Goal: Task Accomplishment & Management: Manage account settings

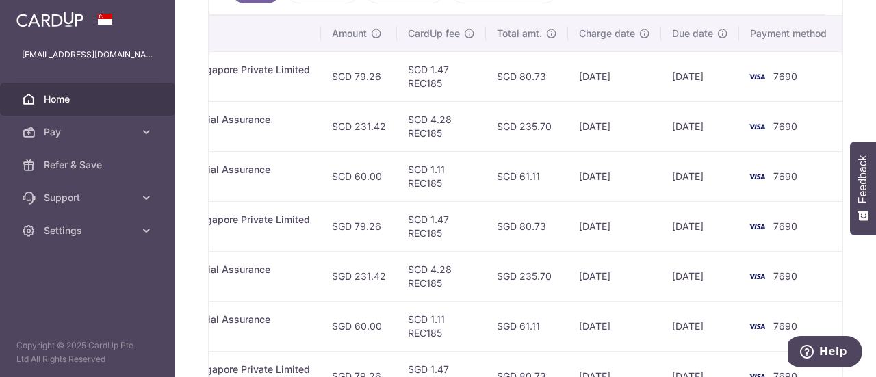
scroll to position [270, 0]
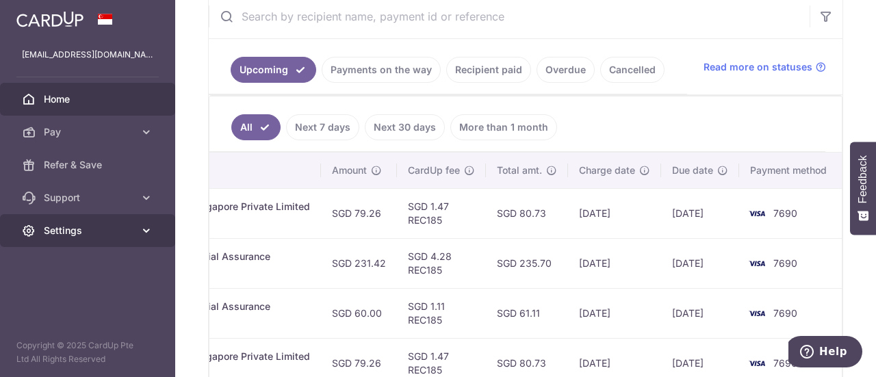
click at [53, 229] on span "Settings" at bounding box center [89, 231] width 90 height 14
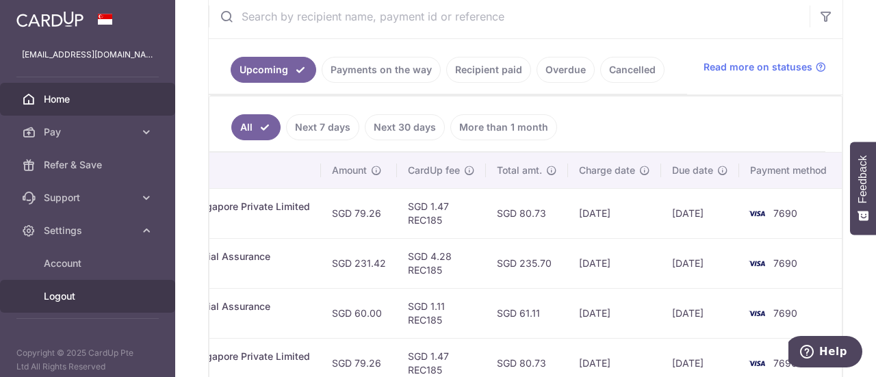
click at [52, 291] on span "Logout" at bounding box center [89, 297] width 90 height 14
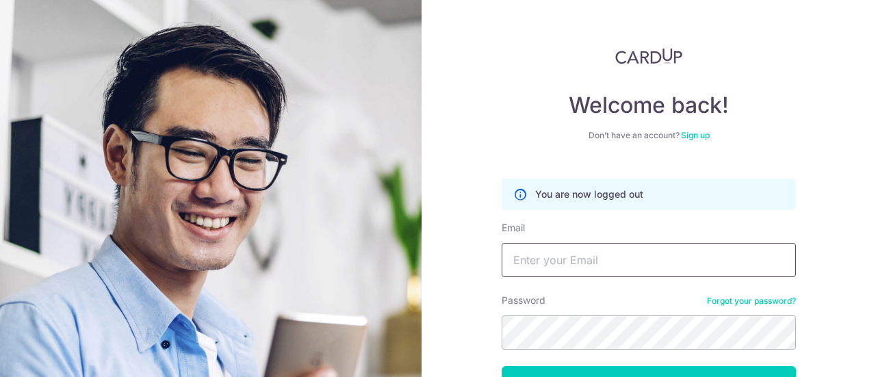
click at [558, 263] on input "Email" at bounding box center [649, 260] width 294 height 34
type input "[EMAIL_ADDRESS][DOMAIN_NAME]"
click at [502, 366] on button "Log in" at bounding box center [649, 383] width 294 height 34
